Goal: Feedback & Contribution: Contribute content

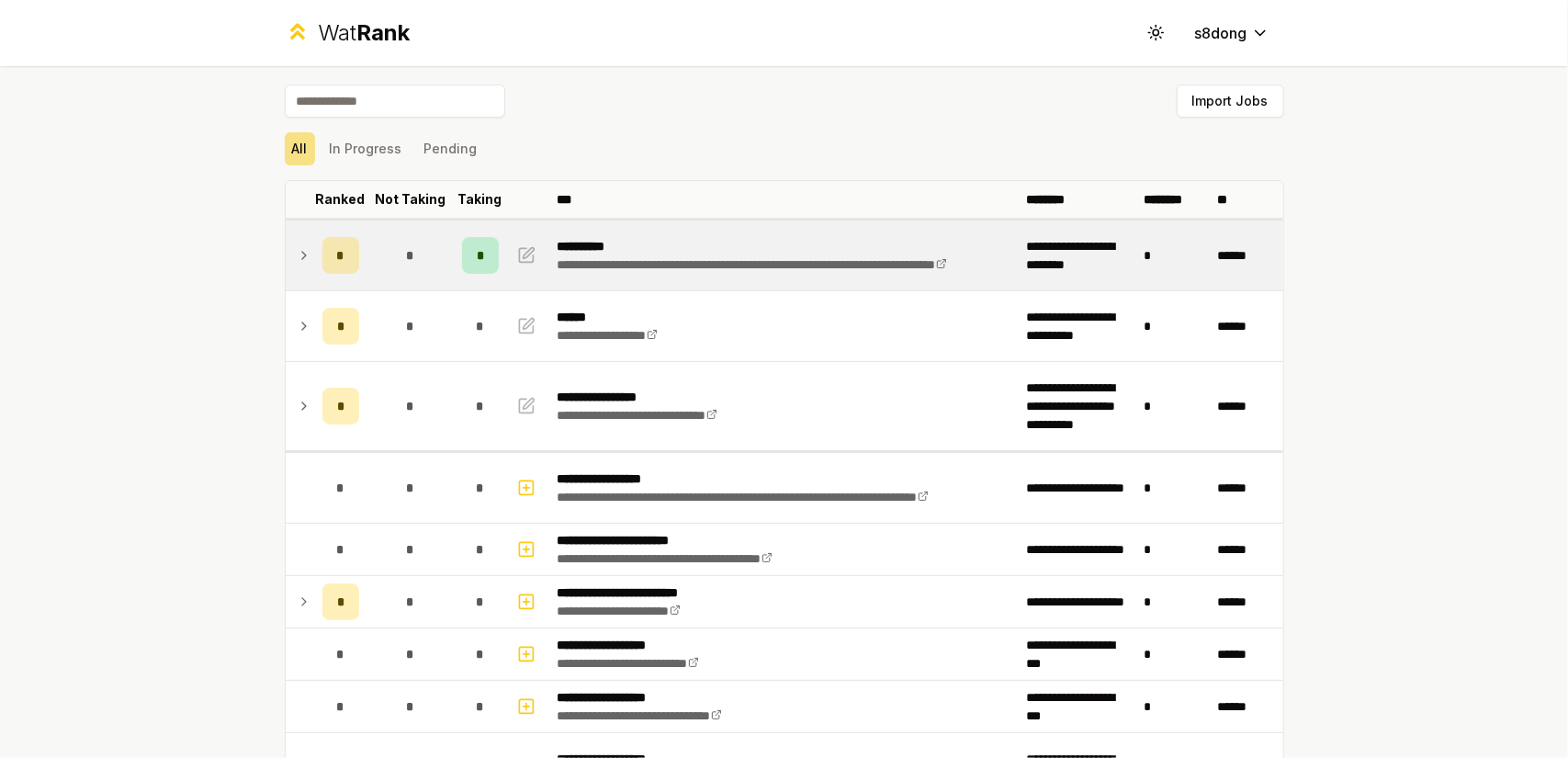
click at [297, 256] on icon at bounding box center [303, 255] width 14 height 22
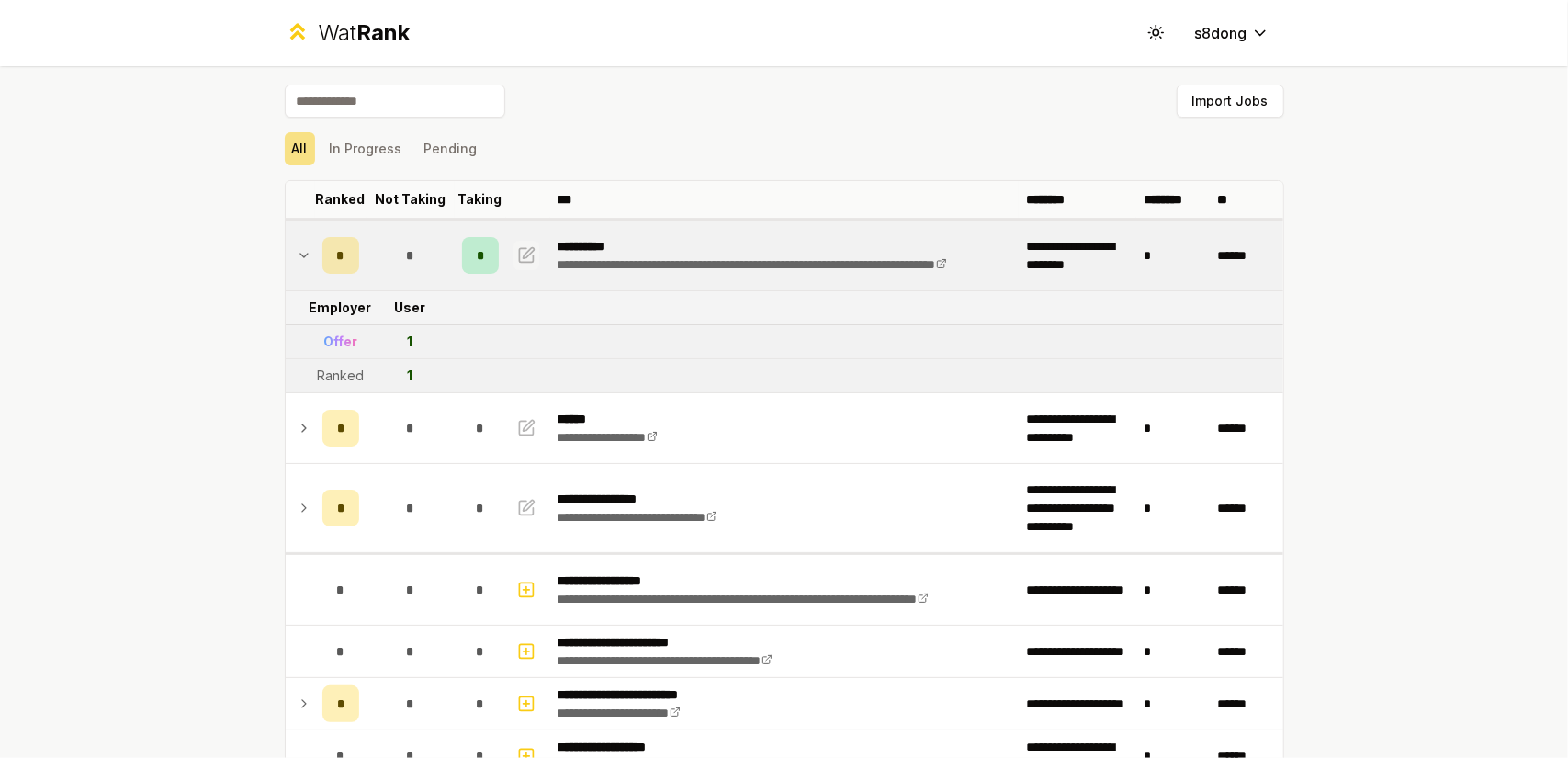
click at [525, 254] on icon "button" at bounding box center [526, 255] width 13 height 13
select select "******"
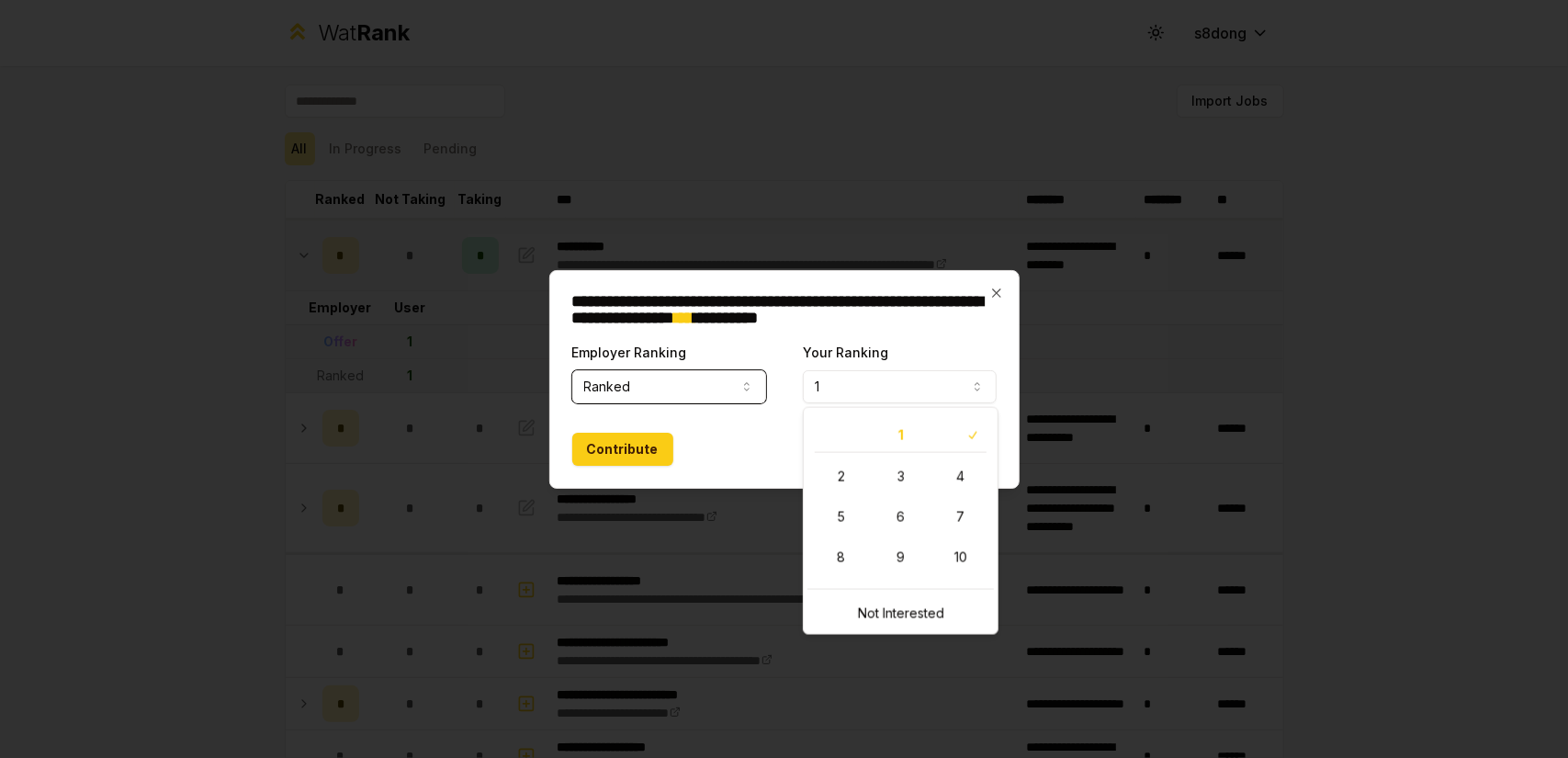
click at [871, 389] on button "1" at bounding box center [899, 387] width 194 height 33
select select "*"
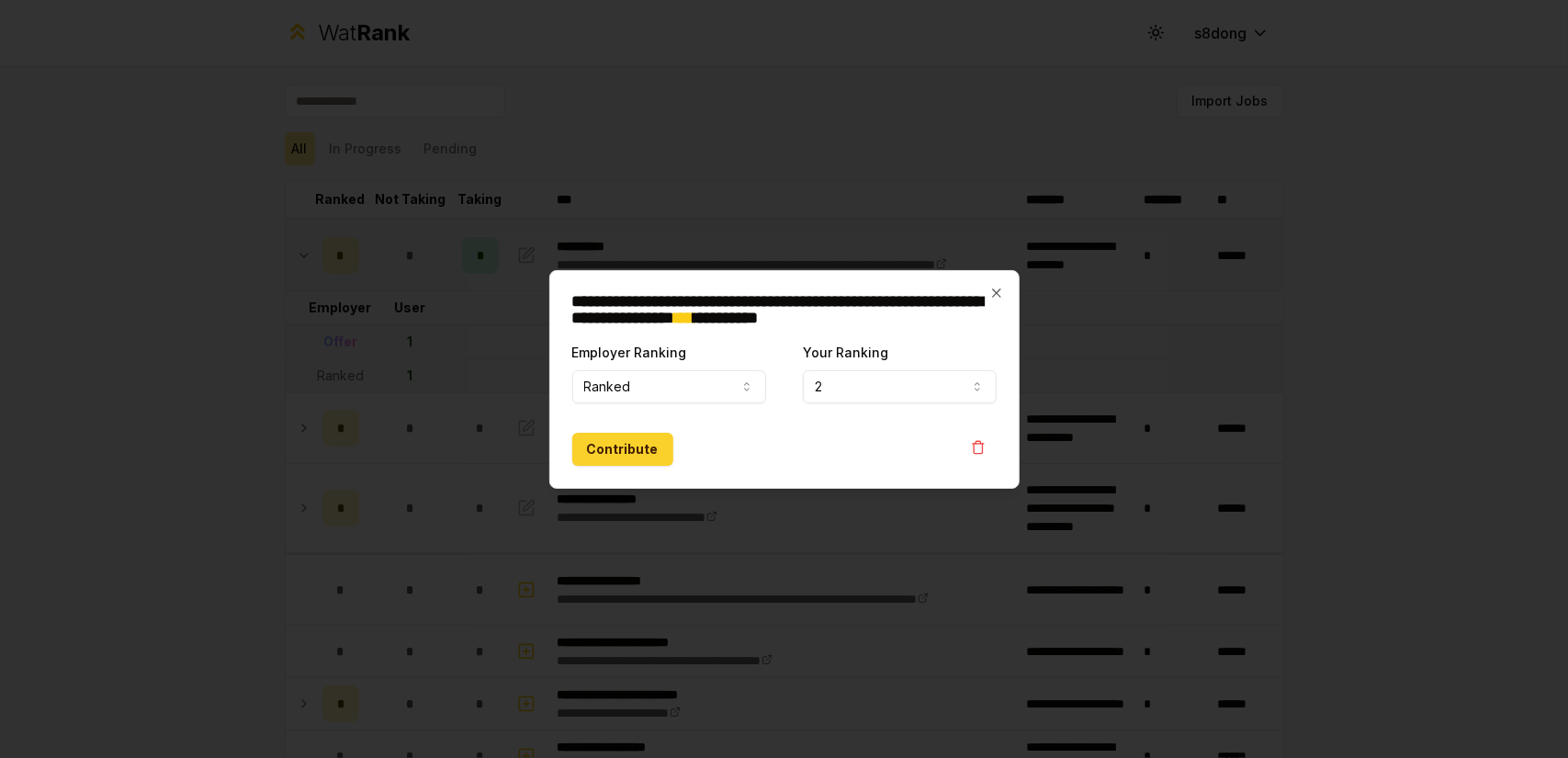
click at [629, 444] on button "Contribute" at bounding box center [623, 449] width 101 height 33
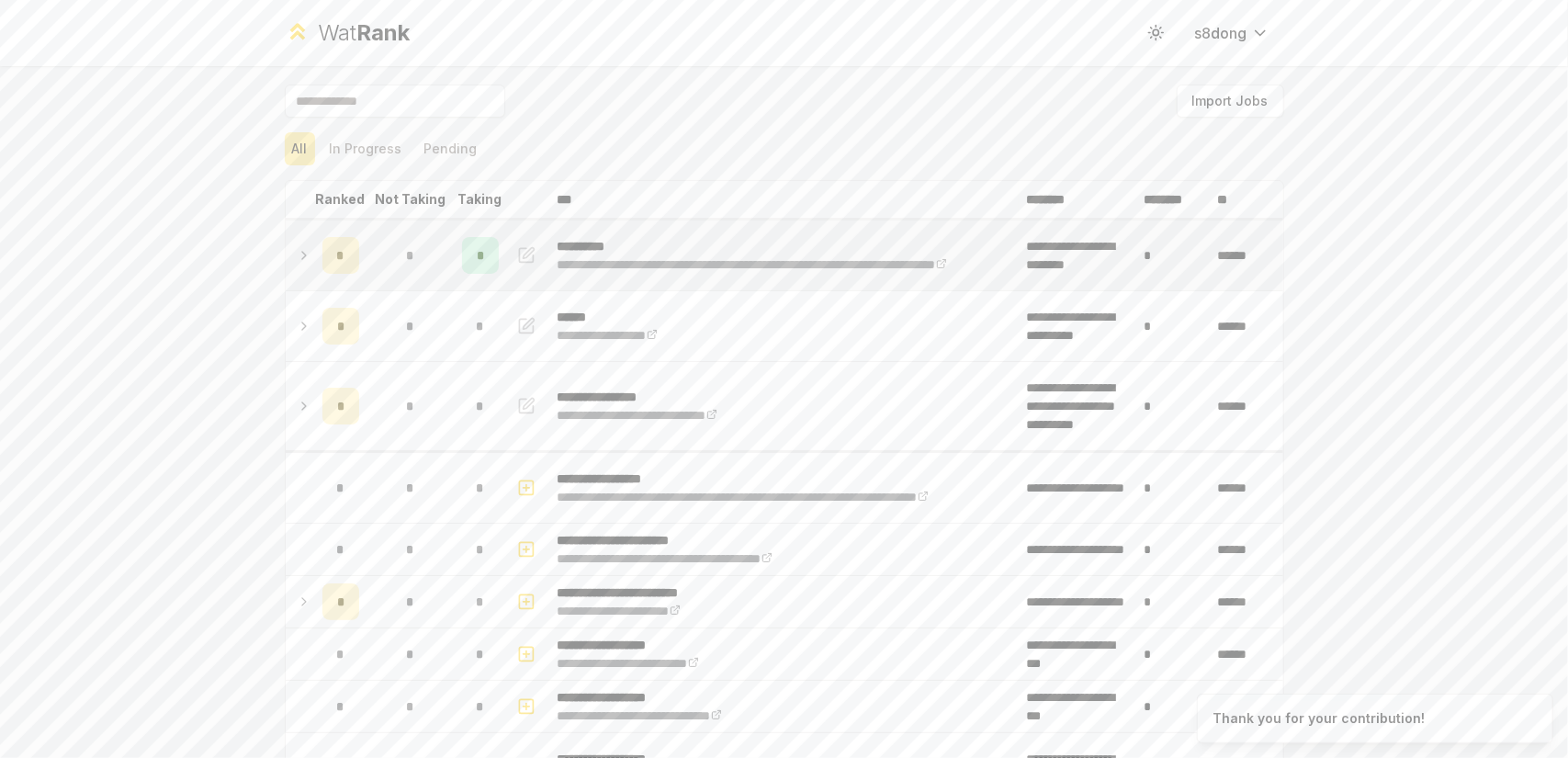
click at [297, 261] on icon at bounding box center [303, 255] width 14 height 22
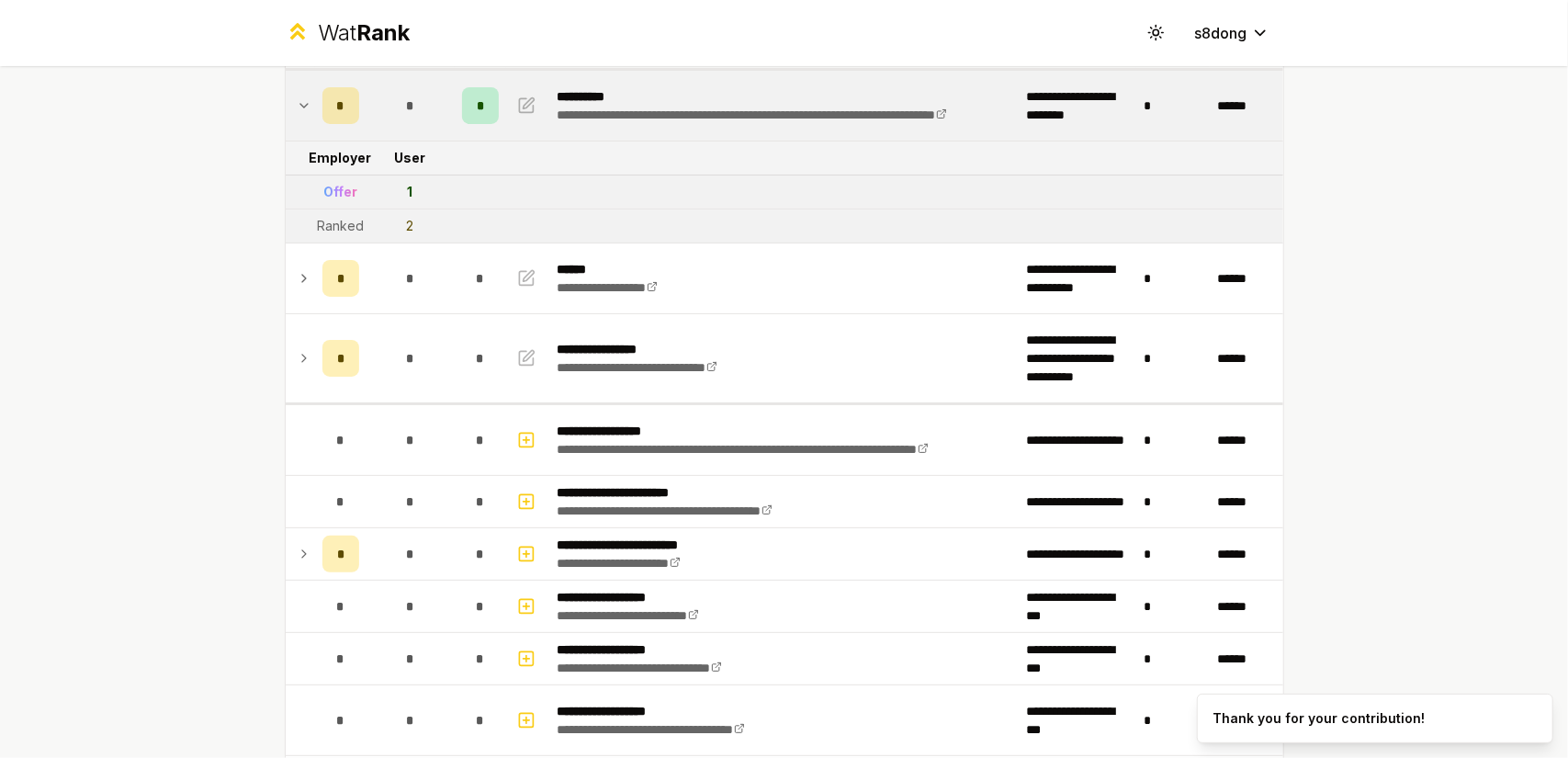
scroll to position [150, 0]
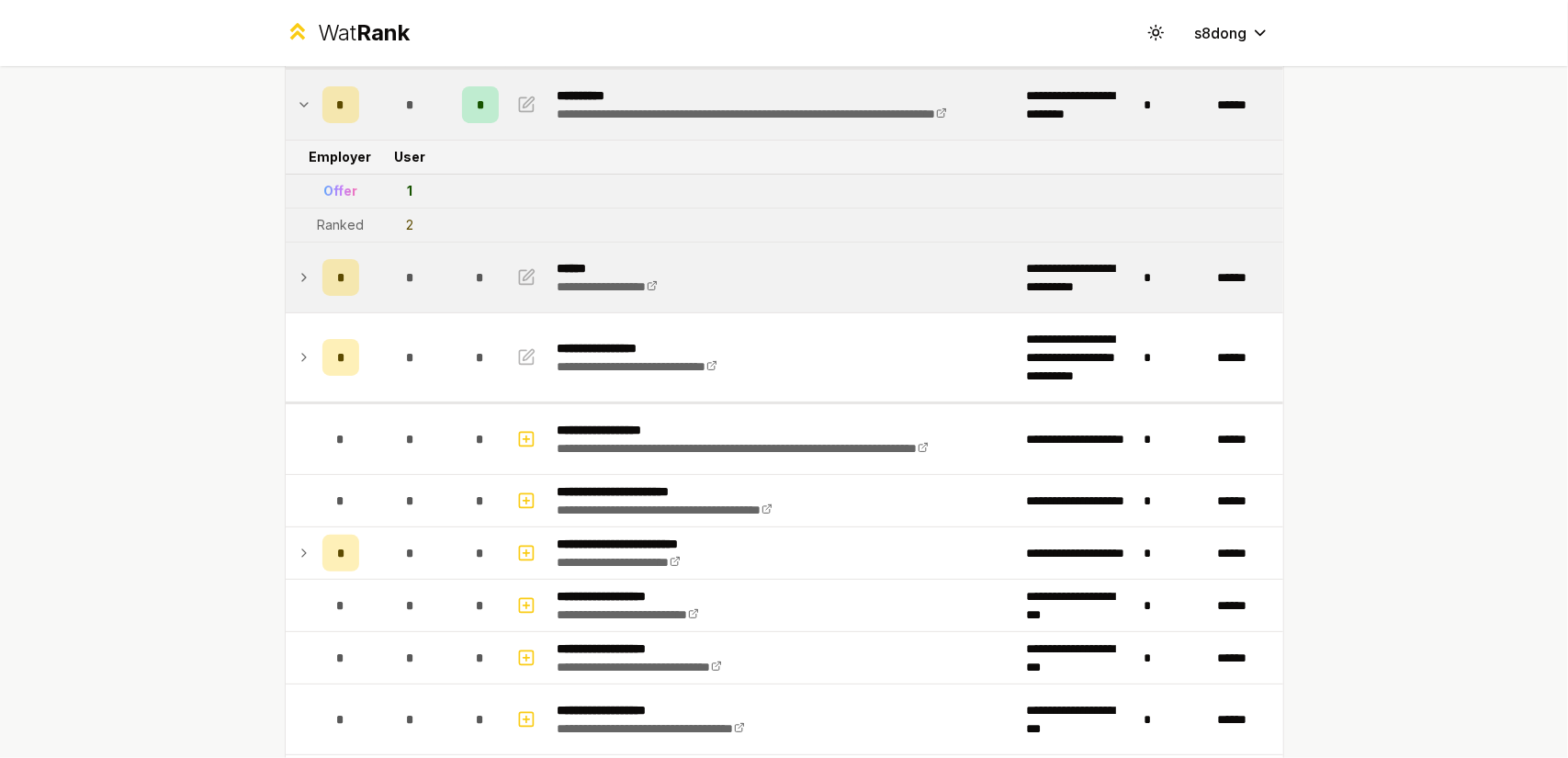
click at [297, 271] on icon at bounding box center [303, 277] width 14 height 22
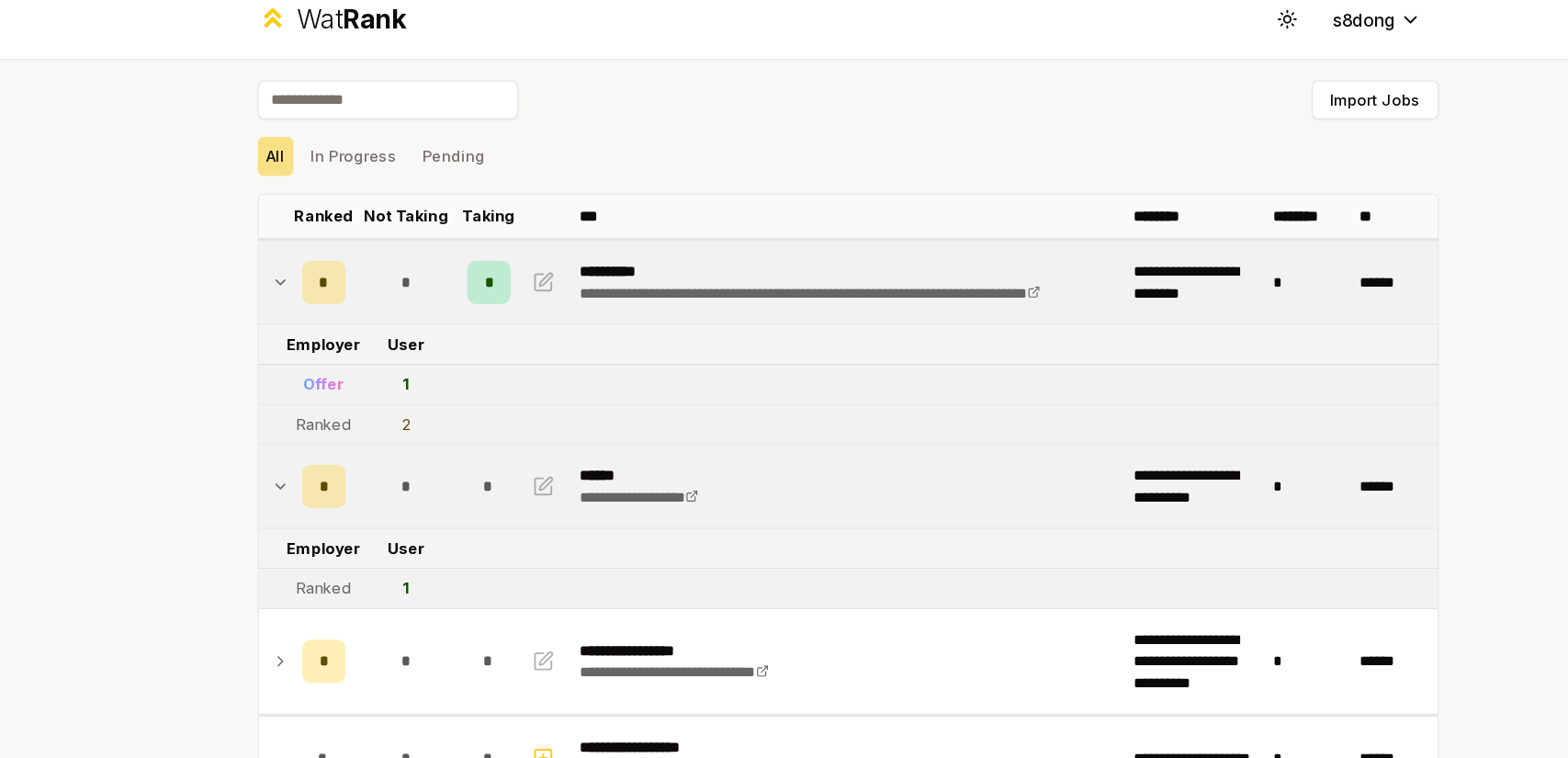
scroll to position [0, 0]
click at [583, 258] on link "**********" at bounding box center [752, 264] width 389 height 12
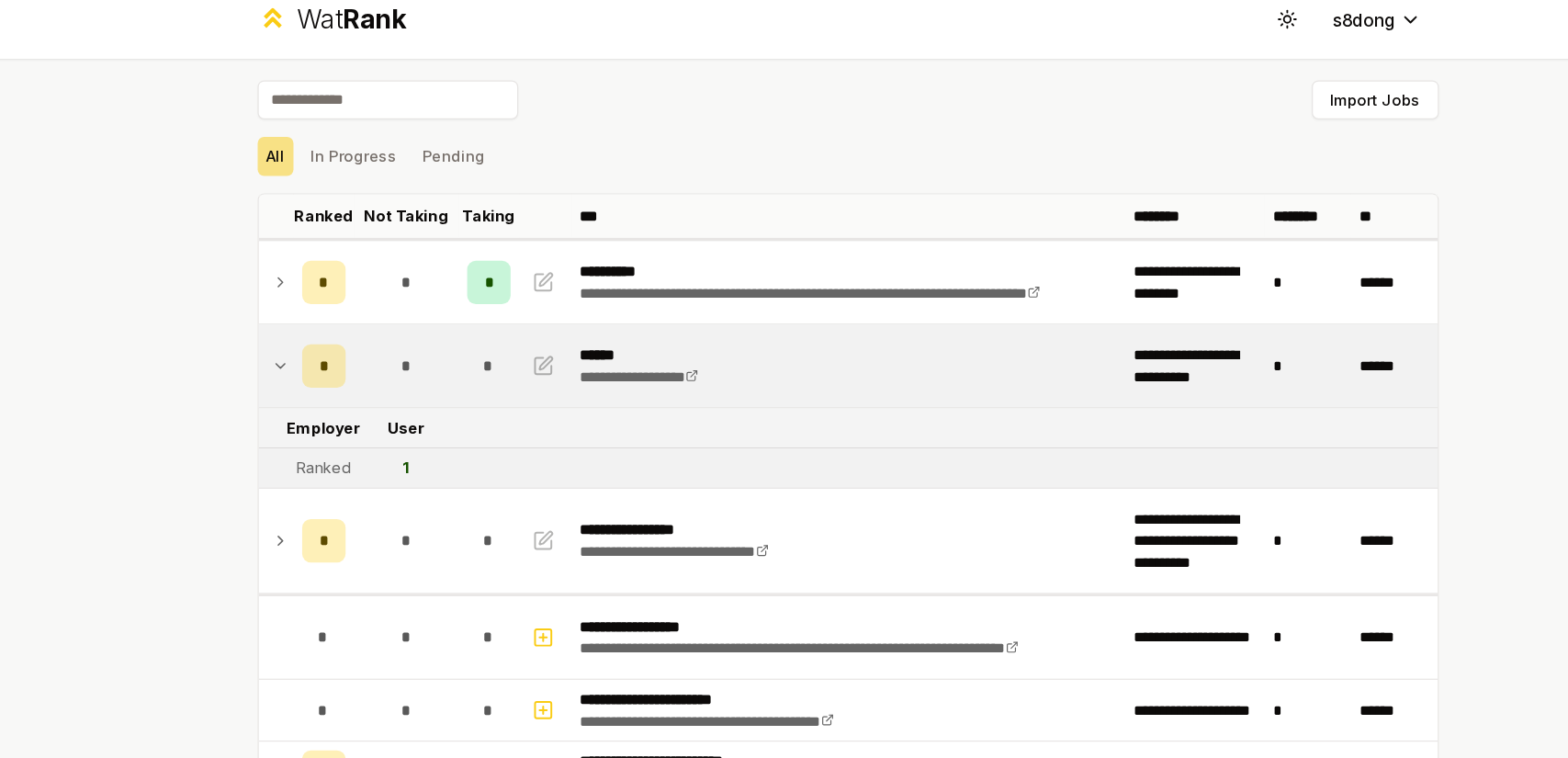
click at [288, 251] on td at bounding box center [300, 255] width 30 height 70
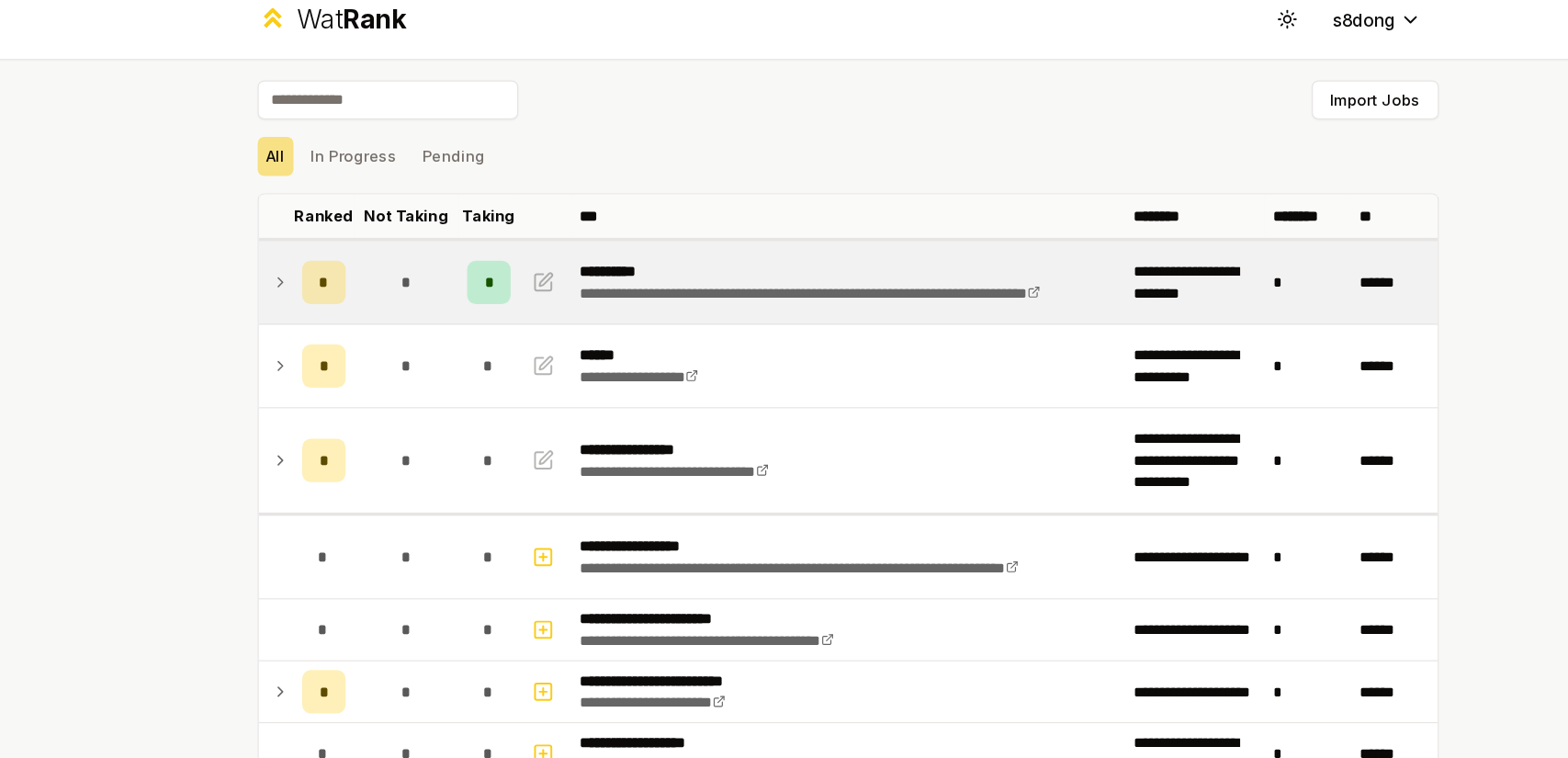
click at [306, 258] on td at bounding box center [300, 255] width 30 height 70
click at [306, 268] on td at bounding box center [300, 255] width 30 height 70
